Goal: Information Seeking & Learning: Learn about a topic

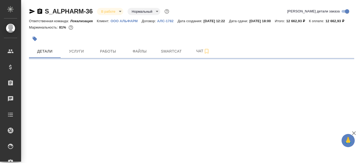
select select "RU"
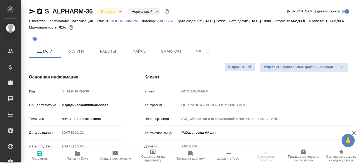
type textarea "x"
type input "Matveeva Anastasia"
type input "Сеитов Павел"
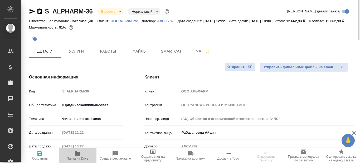
click at [79, 157] on span "Папка на Drive" at bounding box center [78, 158] width 22 height 4
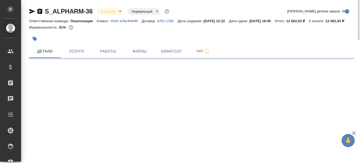
select select "RU"
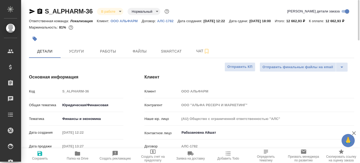
type textarea "x"
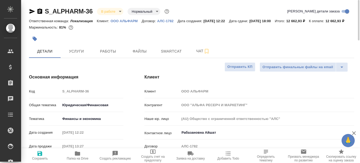
type textarea "x"
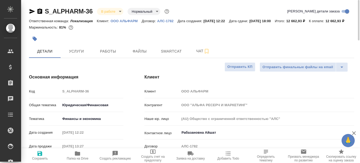
type textarea "x"
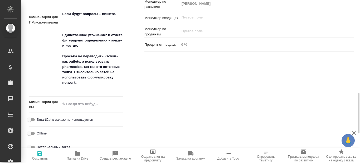
scroll to position [372, 0]
type textarea "x"
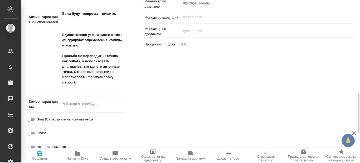
type textarea "x"
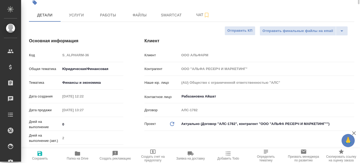
scroll to position [0, 0]
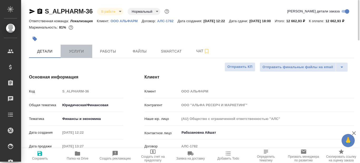
click at [74, 55] on span "Услуги" at bounding box center [76, 51] width 25 height 7
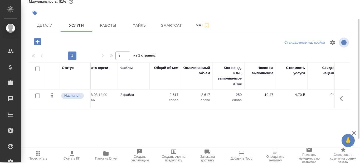
scroll to position [0, 111]
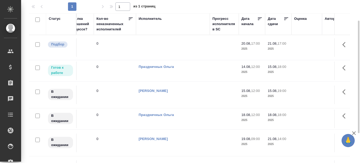
scroll to position [30, 0]
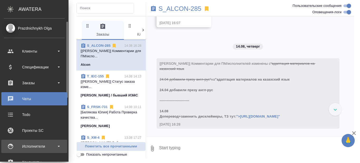
scroll to position [37, 0]
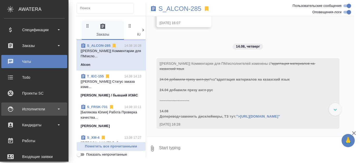
click at [60, 106] on div "Исполнители" at bounding box center [34, 109] width 61 height 8
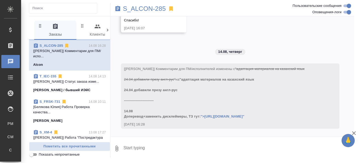
scroll to position [11521, 0]
click at [60, 76] on icon at bounding box center [59, 76] width 3 height 4
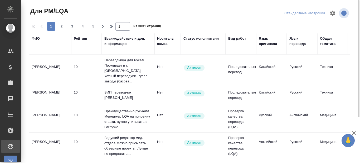
click at [236, 38] on div "Вид работ" at bounding box center [237, 38] width 18 height 5
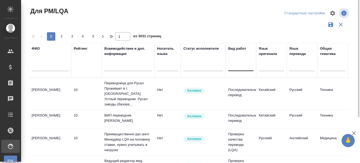
click at [235, 69] on div at bounding box center [240, 66] width 25 height 8
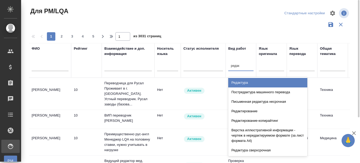
type input "редакт"
click at [242, 81] on div "Редактура" at bounding box center [267, 82] width 79 height 9
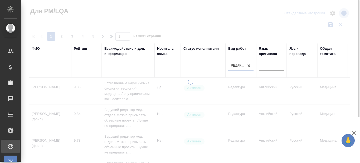
click at [268, 68] on div at bounding box center [271, 66] width 25 height 8
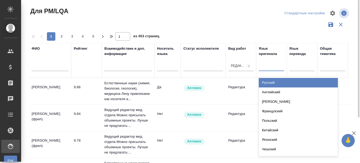
click at [272, 84] on div "Русский" at bounding box center [298, 82] width 79 height 9
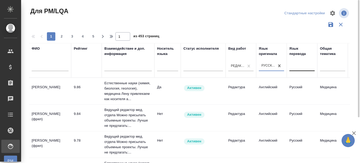
click at [303, 68] on div at bounding box center [301, 66] width 25 height 8
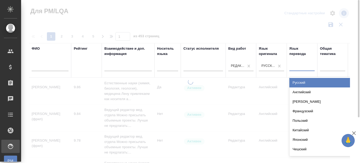
click at [300, 92] on div "Английский" at bounding box center [328, 91] width 79 height 9
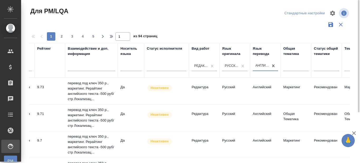
scroll to position [0, 37]
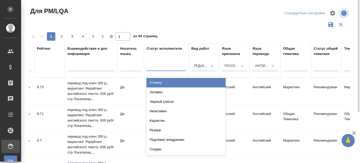
click at [171, 69] on div at bounding box center [167, 66] width 40 height 8
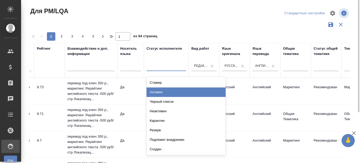
click at [162, 92] on div "Активен" at bounding box center [186, 91] width 79 height 9
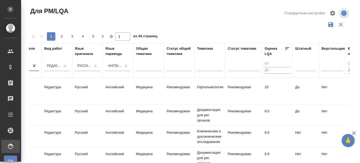
scroll to position [0, 184]
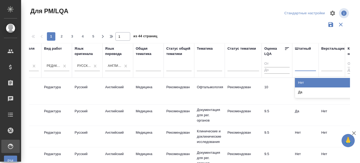
click at [303, 68] on div at bounding box center [305, 66] width 21 height 8
click at [303, 83] on div "Нет" at bounding box center [334, 82] width 79 height 9
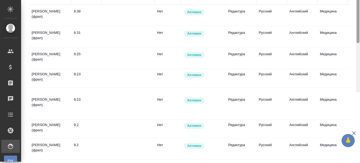
scroll to position [0, 0]
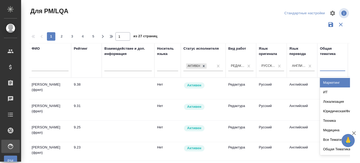
click at [328, 67] on div at bounding box center [332, 66] width 25 height 8
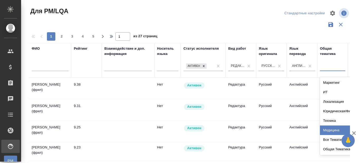
click at [333, 128] on div "Медицина" at bounding box center [359, 129] width 79 height 9
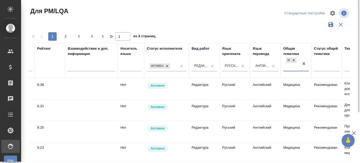
scroll to position [0, 43]
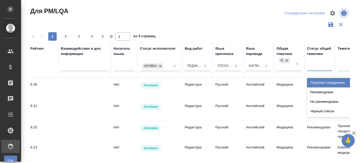
click at [317, 67] on div at bounding box center [319, 66] width 25 height 8
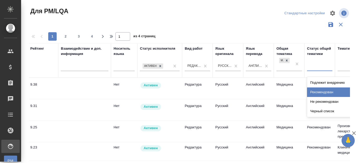
click at [317, 91] on div "Рекомендован" at bounding box center [346, 91] width 79 height 9
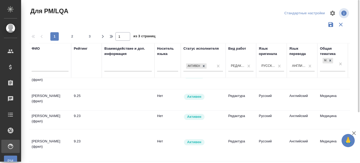
scroll to position [0, 0]
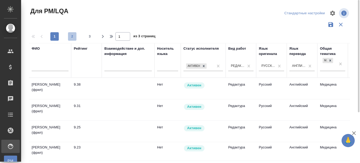
click at [74, 36] on span "2" at bounding box center [72, 36] width 8 height 5
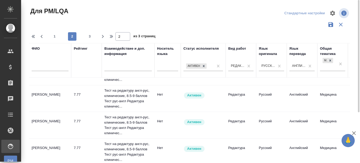
scroll to position [19, 0]
click at [91, 37] on span "3" at bounding box center [90, 36] width 8 height 5
type input "3"
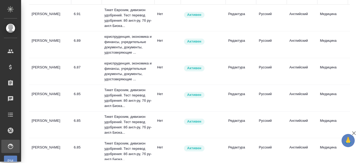
scroll to position [179, 0]
